Goal: Task Accomplishment & Management: Complete application form

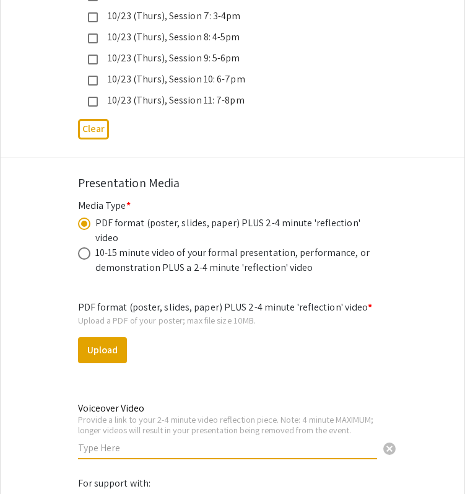
scroll to position [3599, 0]
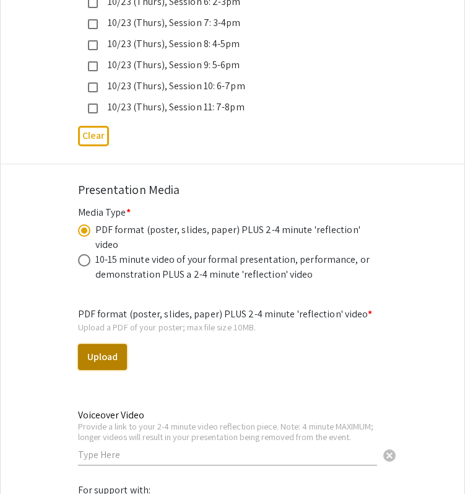
click at [120, 344] on button "Upload" at bounding box center [102, 357] width 49 height 26
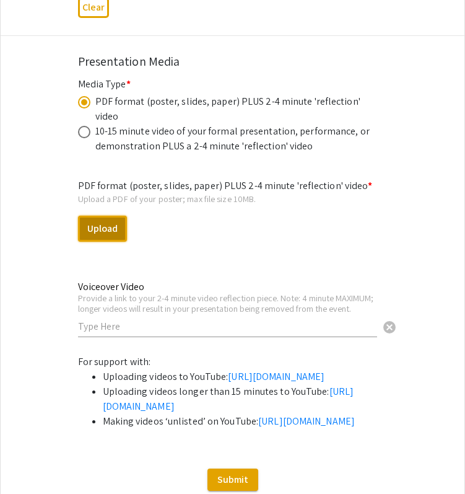
scroll to position [3697, 0]
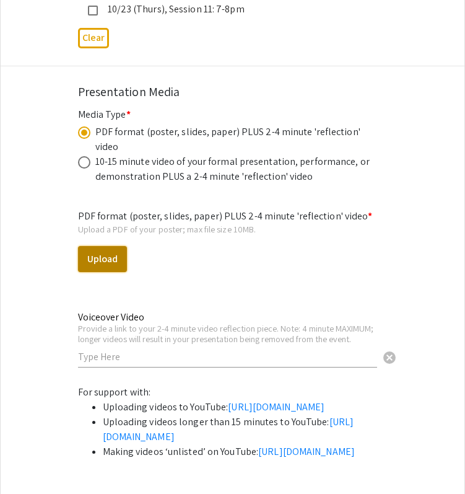
click at [104, 246] on button "Upload" at bounding box center [102, 259] width 49 height 26
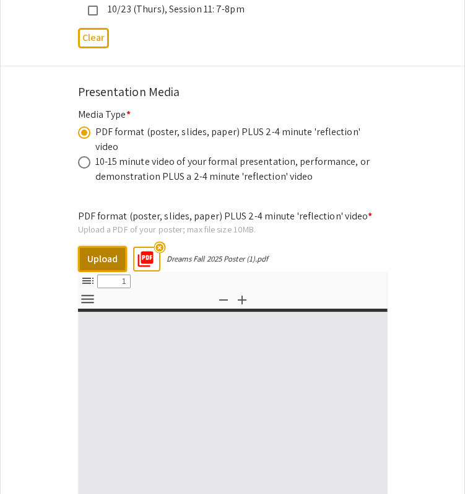
select select "custom"
type input "0"
select select "custom"
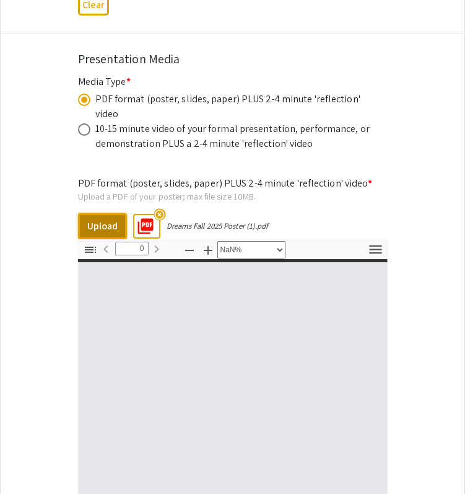
type input "1"
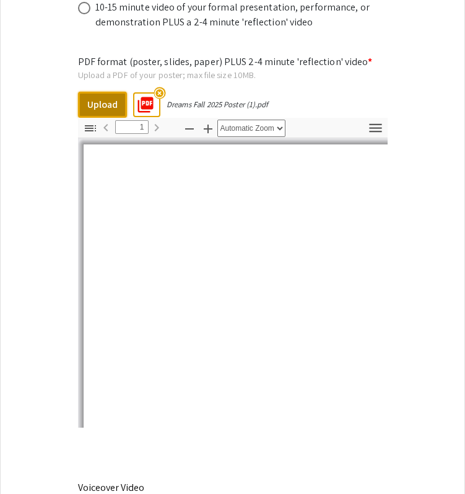
scroll to position [3874, 0]
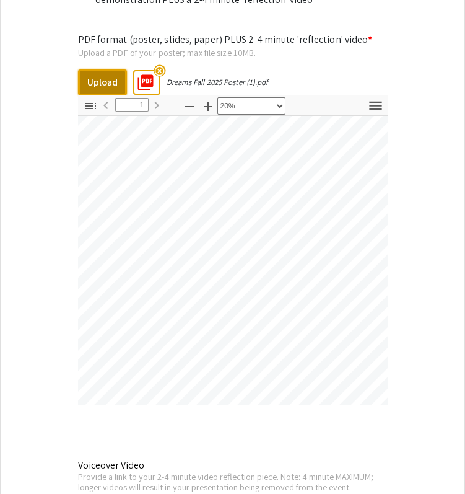
select select "custom"
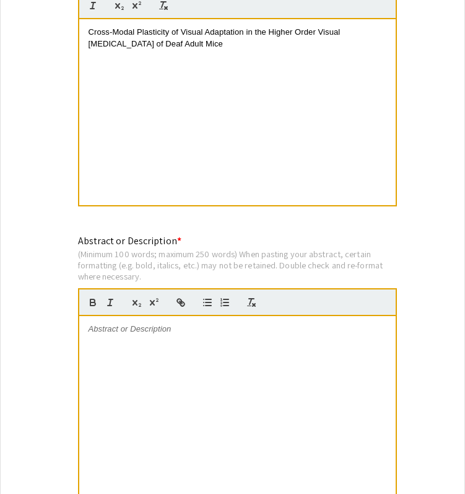
scroll to position [934, 0]
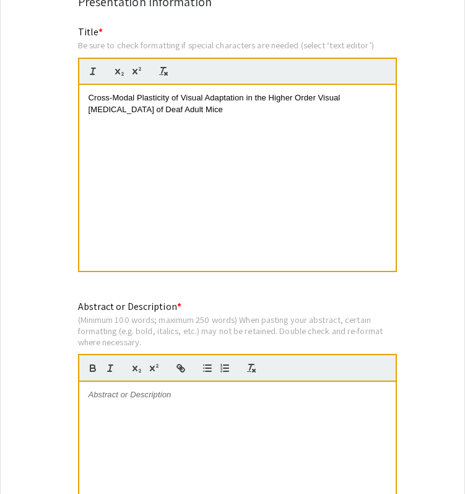
click at [270, 437] on div at bounding box center [237, 474] width 316 height 186
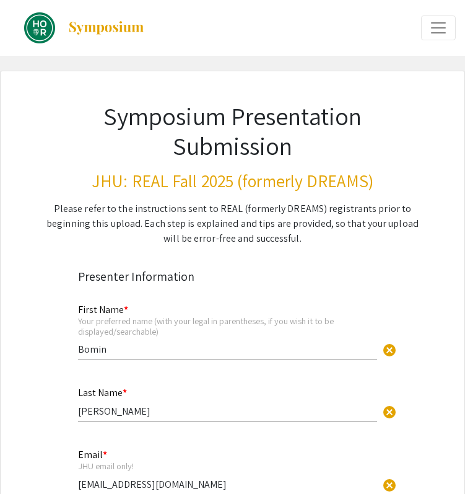
scroll to position [162, 0]
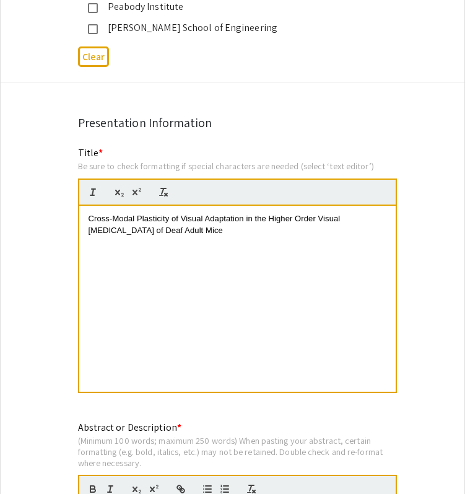
click at [207, 317] on div "Cross-Modal Plasticity of Visual Adaptation in the Higher Order Visual [MEDICAL…" at bounding box center [237, 299] width 316 height 186
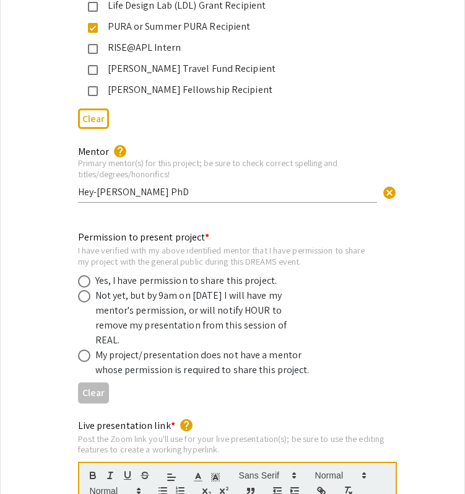
scroll to position [2237, 0]
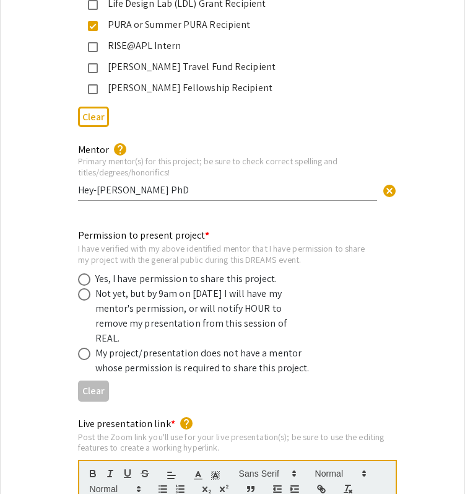
click at [238, 271] on div "Yes, I have permission to share this project." at bounding box center [186, 278] width 182 height 15
click at [86, 273] on span at bounding box center [84, 279] width 12 height 12
click at [86, 273] on input "radio" at bounding box center [84, 279] width 12 height 12
radio input "true"
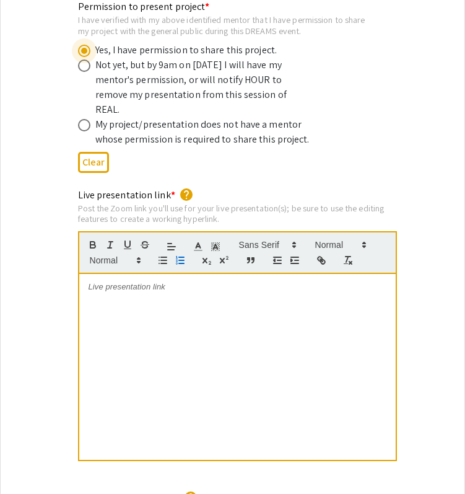
scroll to position [2497, 0]
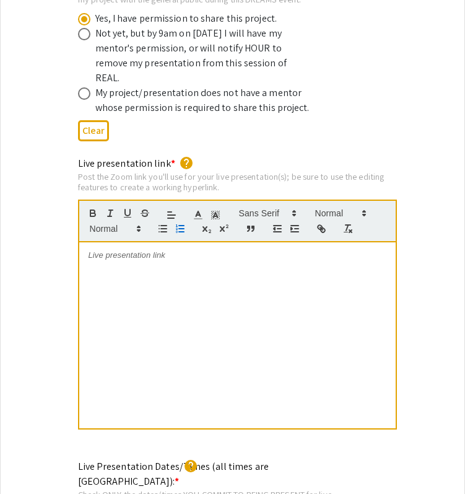
click at [187, 389] on div at bounding box center [237, 335] width 316 height 186
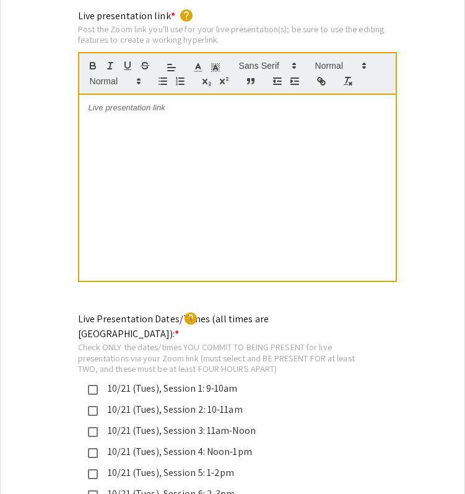
scroll to position [2514, 0]
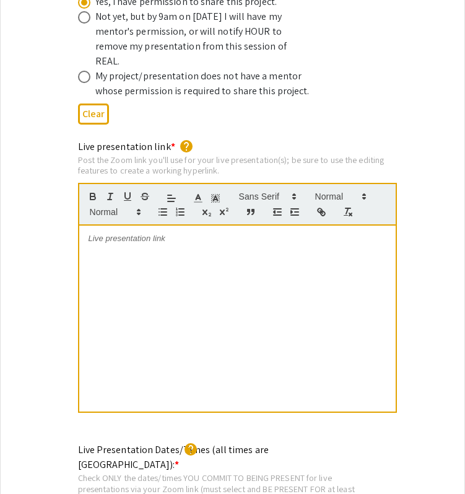
click at [279, 225] on div at bounding box center [237, 318] width 316 height 186
click at [87, 225] on div "[URL][DOMAIN_NAME][SECURITY_DATA] Meeting ID: [PHONE_NUMBER] Passcode: w1gj1i" at bounding box center [237, 318] width 316 height 186
drag, startPoint x: 152, startPoint y: 265, endPoint x: 56, endPoint y: 183, distance: 126.1
click at [56, 183] on div "Live presentation link * help Post the Zoom link you'll use for your live prese…" at bounding box center [233, 284] width 464 height 291
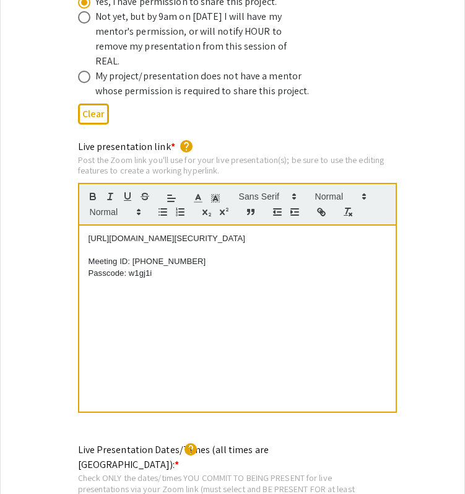
click at [176, 245] on p at bounding box center [238, 250] width 298 height 11
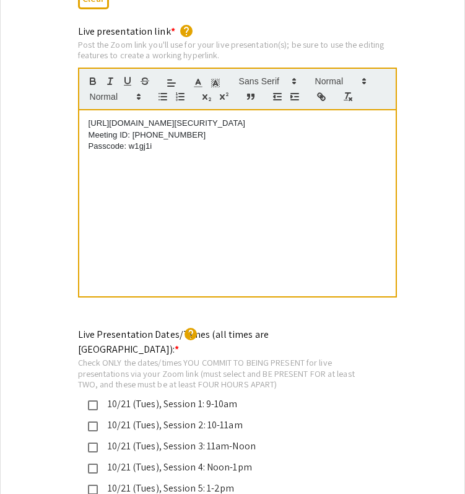
scroll to position [2630, 0]
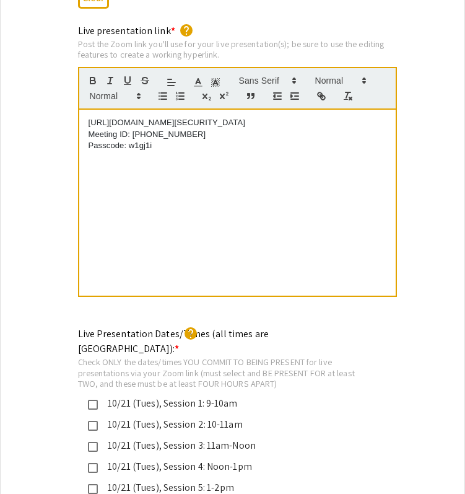
drag, startPoint x: 159, startPoint y: 137, endPoint x: 85, endPoint y: 117, distance: 75.9
click at [85, 117] on div "[URL][DOMAIN_NAME][SECURITY_DATA] Meeting ID: [PHONE_NUMBER] Passcode: w1gj1i" at bounding box center [237, 203] width 316 height 186
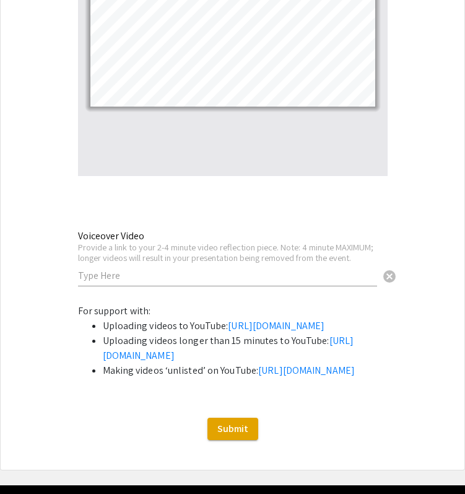
scroll to position [4177, 0]
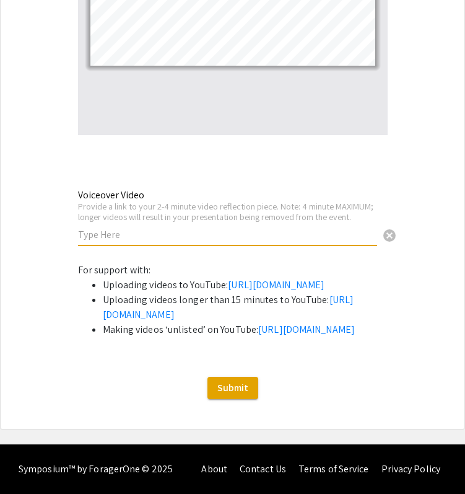
click at [261, 228] on input "text" at bounding box center [227, 234] width 299 height 13
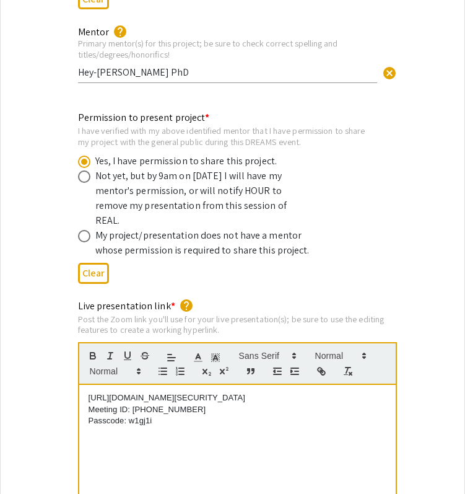
scroll to position [2365, 0]
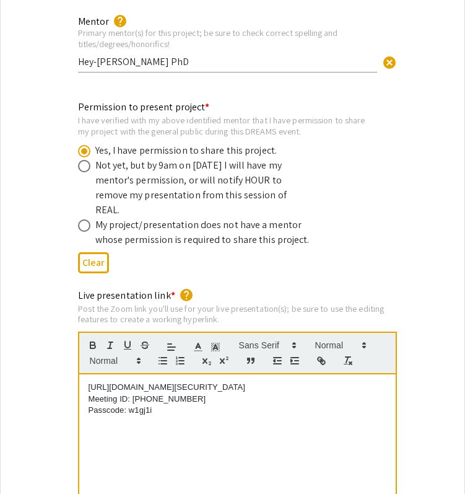
click at [142, 440] on div "[URL][DOMAIN_NAME][SECURITY_DATA] Meeting ID: [PHONE_NUMBER] Passcode: w1gj1i" at bounding box center [237, 467] width 316 height 186
drag, startPoint x: 167, startPoint y: 411, endPoint x: 84, endPoint y: 385, distance: 87.0
click at [84, 385] on div "[URL][DOMAIN_NAME][SECURITY_DATA] Meeting ID: [PHONE_NUMBER] Passcode: w1gj1i" at bounding box center [237, 467] width 316 height 186
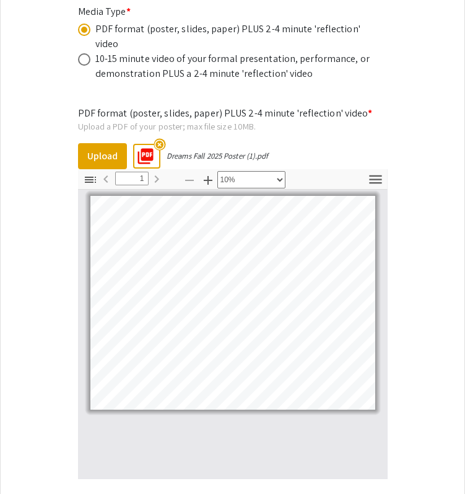
scroll to position [4177, 0]
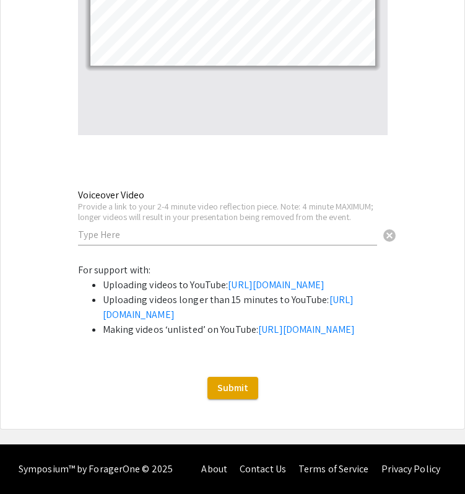
click at [355, 325] on li "Making videos ‘unlisted’ on YouTube: [URL][DOMAIN_NAME]" at bounding box center [245, 329] width 285 height 15
click at [188, 177] on div "Voiceover Video Provide a link to your 2-4 minute video reflection piece. Note:…" at bounding box center [227, 211] width 299 height 69
paste input "[URL][DOMAIN_NAME]"
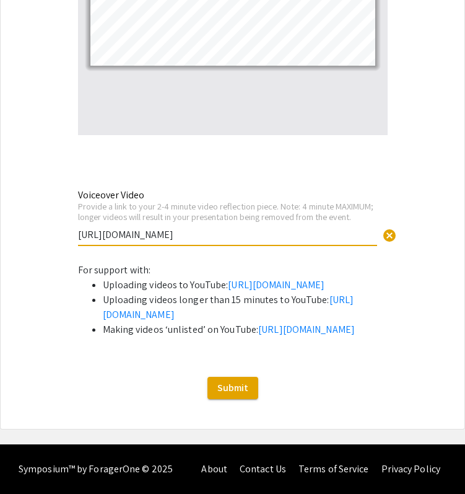
type input "[URL][DOMAIN_NAME]"
click at [366, 292] on li "Uploading videos longer than 15 minutes to YouTube: [URL][DOMAIN_NAME]" at bounding box center [245, 307] width 285 height 30
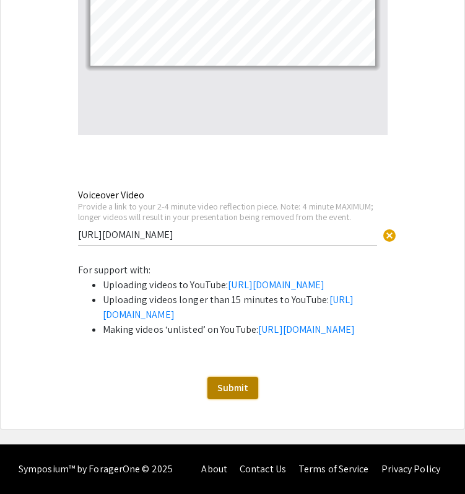
click at [233, 393] on span "Submit" at bounding box center [232, 387] width 31 height 13
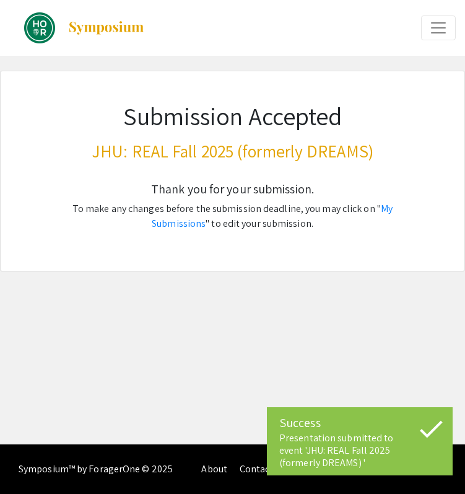
scroll to position [0, 0]
click at [370, 203] on link "My Submissions" at bounding box center [272, 216] width 241 height 28
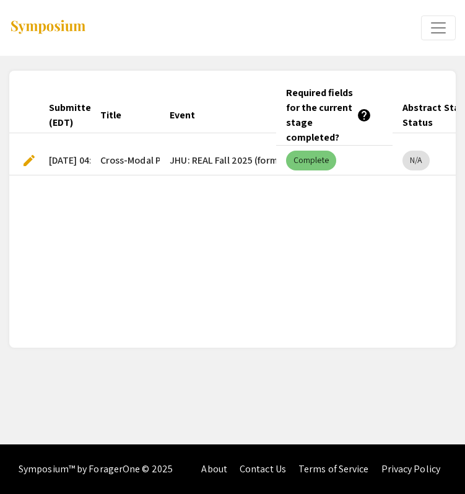
click at [305, 162] on mat-chip "Complete" at bounding box center [311, 160] width 50 height 20
click at [214, 158] on mat-cell "JHU: REAL Fall 2025 (formerly DREAMS)" at bounding box center [218, 161] width 116 height 30
click at [30, 160] on span "edit" at bounding box center [29, 160] width 15 height 15
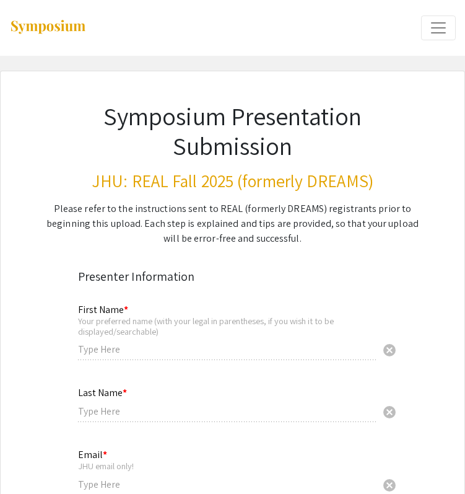
type input "Bomin"
type input "[PERSON_NAME]"
type input "[EMAIL_ADDRESS][DOMAIN_NAME]"
radio input "true"
type input "bseo6"
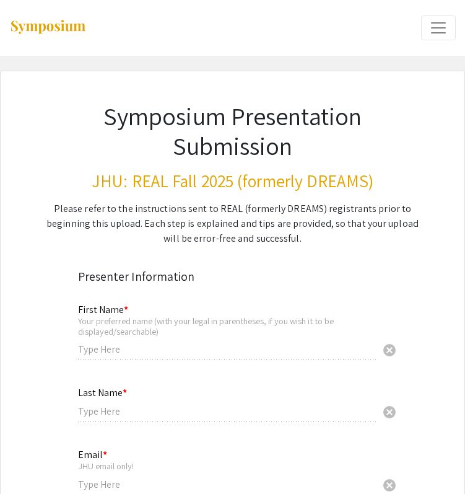
type input "Hey-[PERSON_NAME] PhD"
radio input "true"
select select "custom"
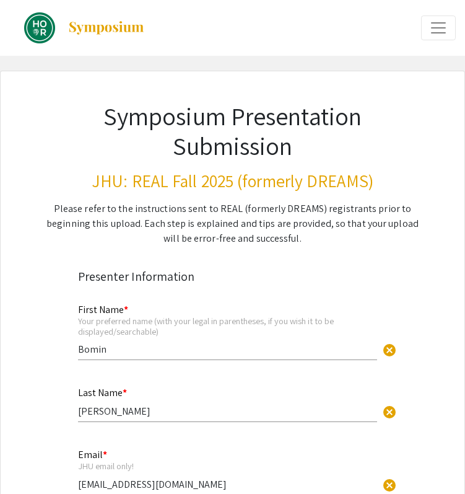
type input "1"
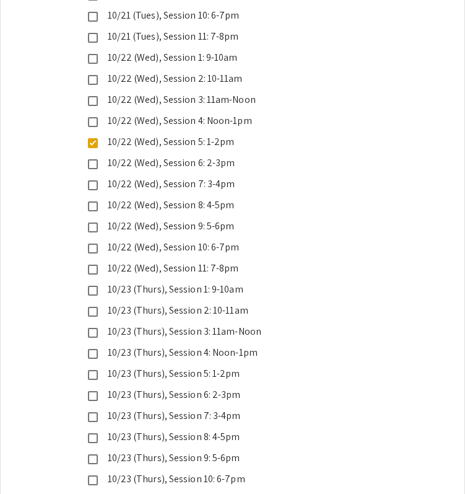
select select "custom"
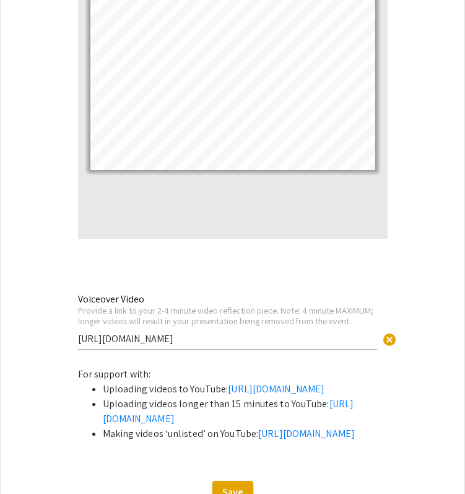
scroll to position [4177, 0]
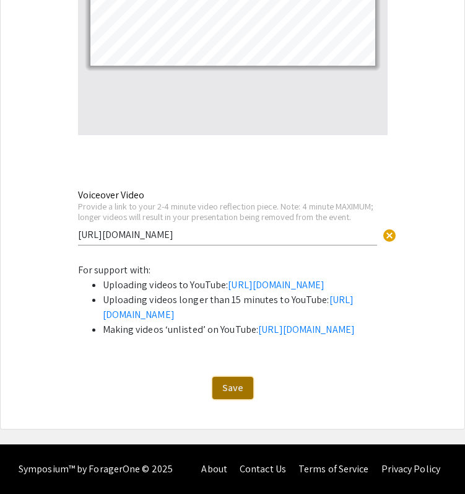
click at [228, 392] on span "Save" at bounding box center [232, 387] width 21 height 13
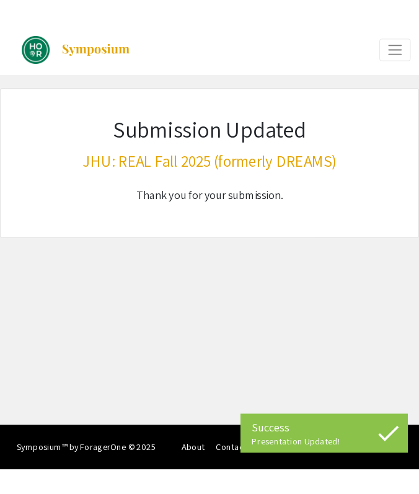
scroll to position [0, 0]
